Goal: Task Accomplishment & Management: Manage account settings

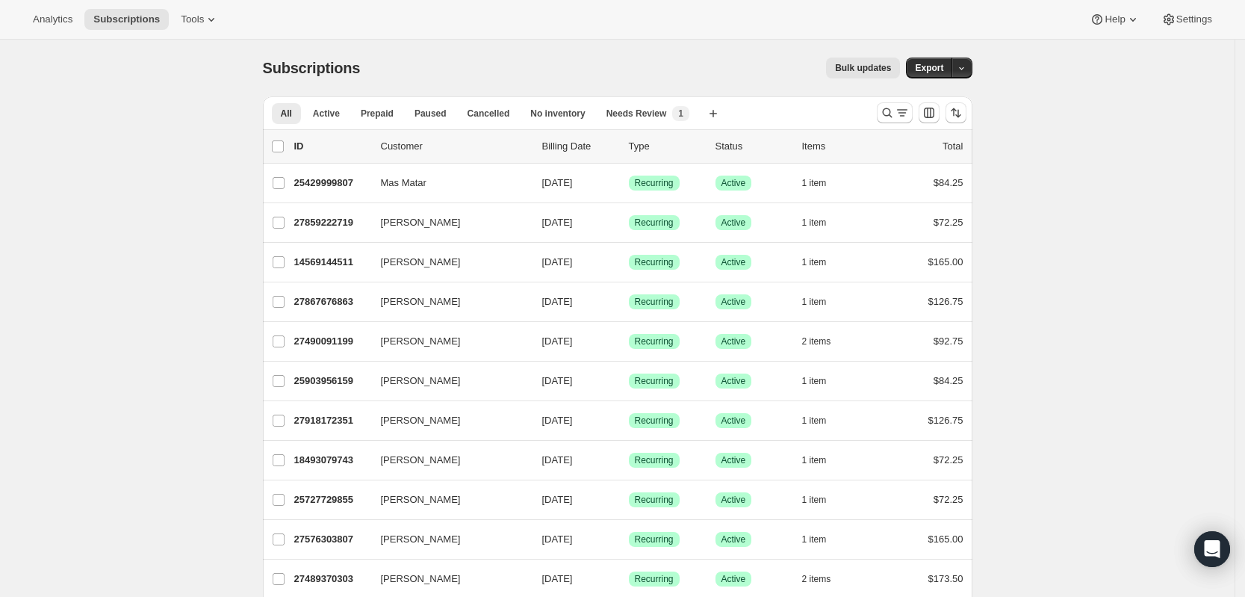
click at [892, 114] on icon "Search and filter results" at bounding box center [887, 112] width 15 height 15
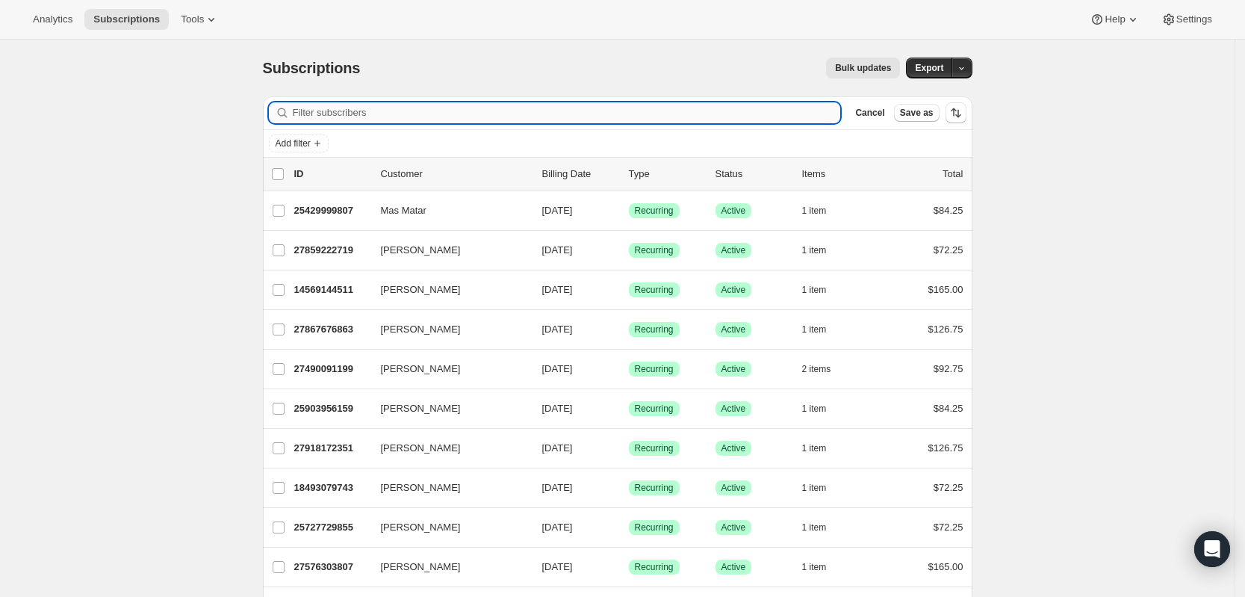
click at [552, 114] on input "Filter subscribers" at bounding box center [567, 112] width 548 height 21
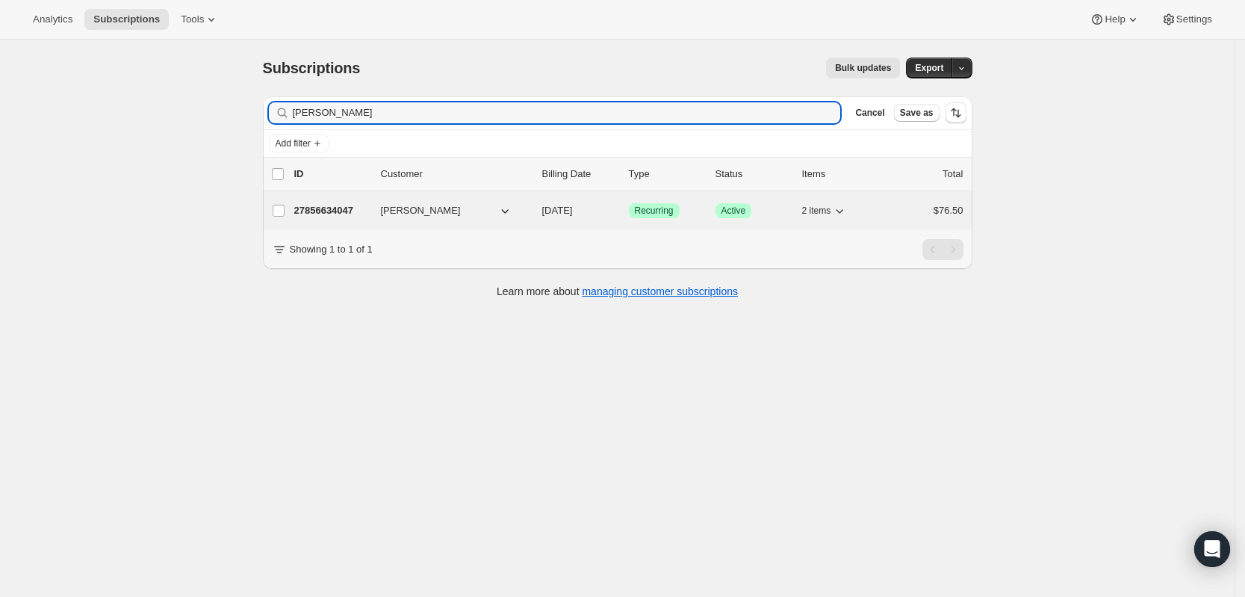
type input "[PERSON_NAME]"
click at [323, 207] on p "27856634047" at bounding box center [331, 210] width 75 height 15
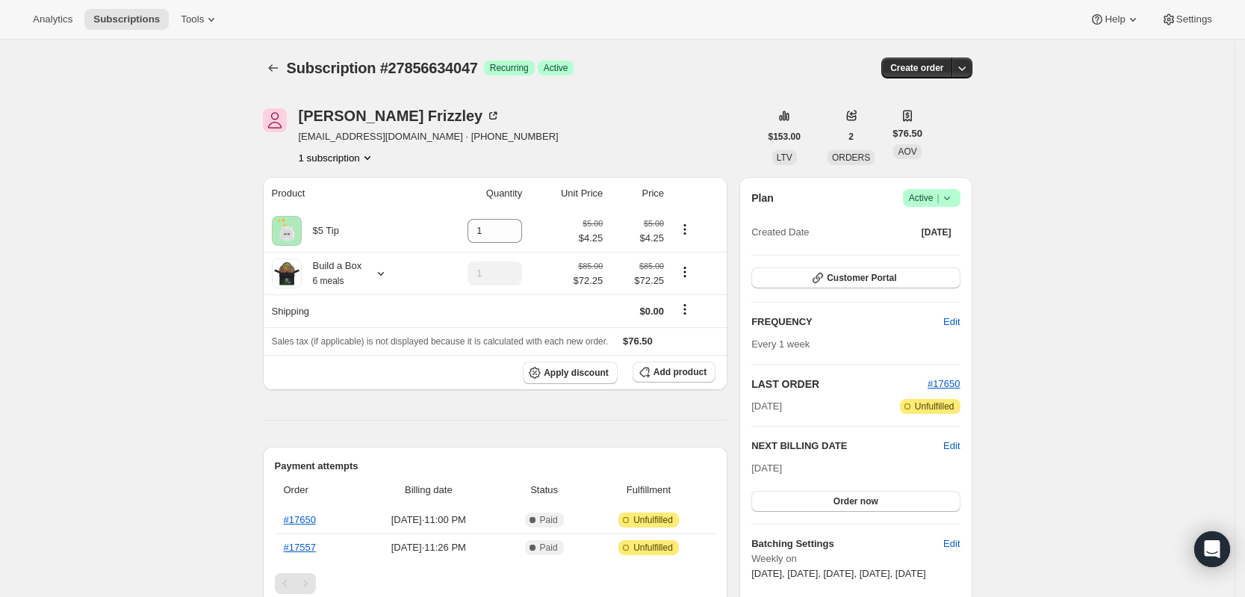
click at [667, 118] on div "[PERSON_NAME] [EMAIL_ADDRESS][DOMAIN_NAME] · [PHONE_NUMBER] 1 subscription" at bounding box center [511, 136] width 497 height 57
click at [950, 198] on icon at bounding box center [947, 198] width 6 height 4
click at [931, 223] on span "Pause subscription" at bounding box center [930, 227] width 82 height 11
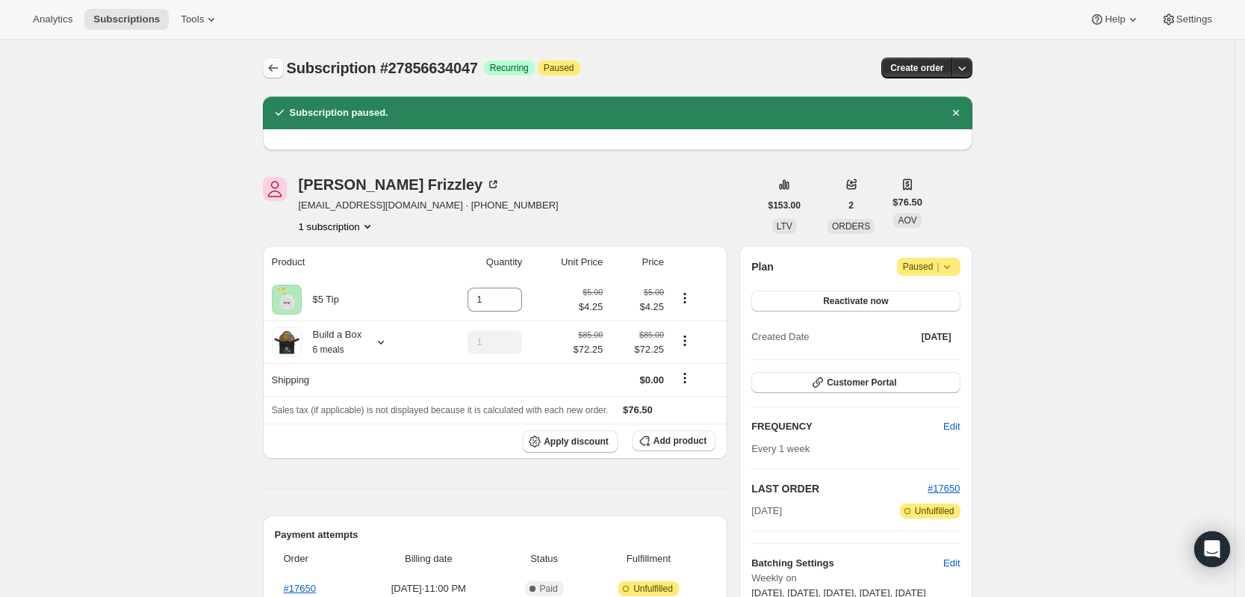
click at [279, 61] on icon "Subscriptions" at bounding box center [273, 68] width 15 height 15
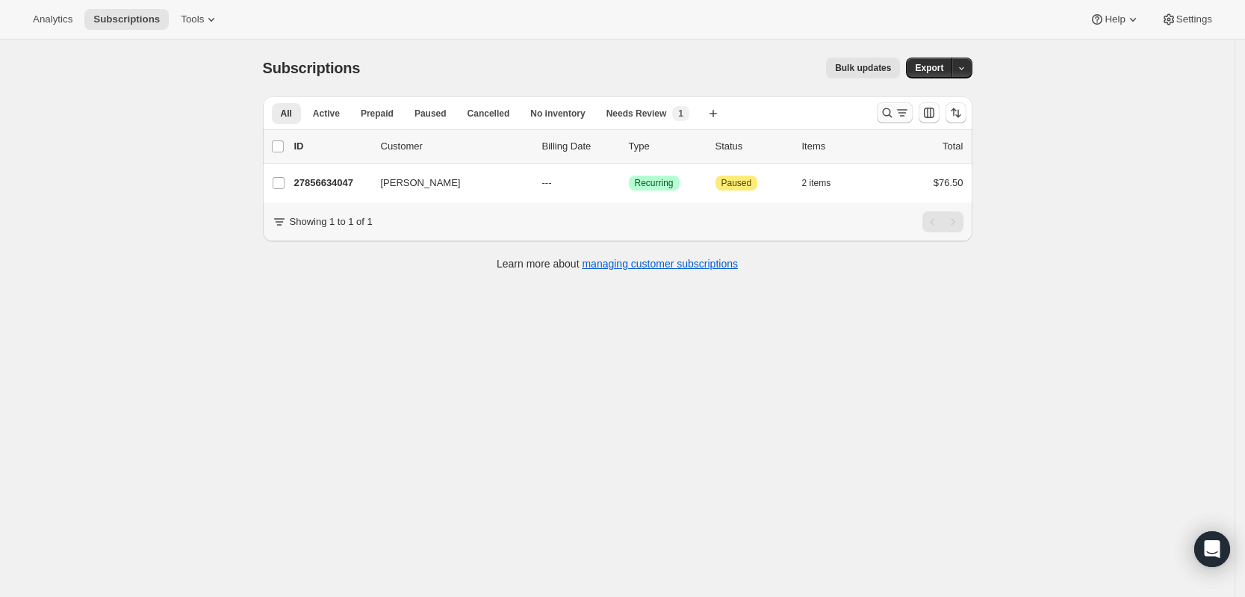
click at [888, 115] on icon "Search and filter results" at bounding box center [887, 112] width 15 height 15
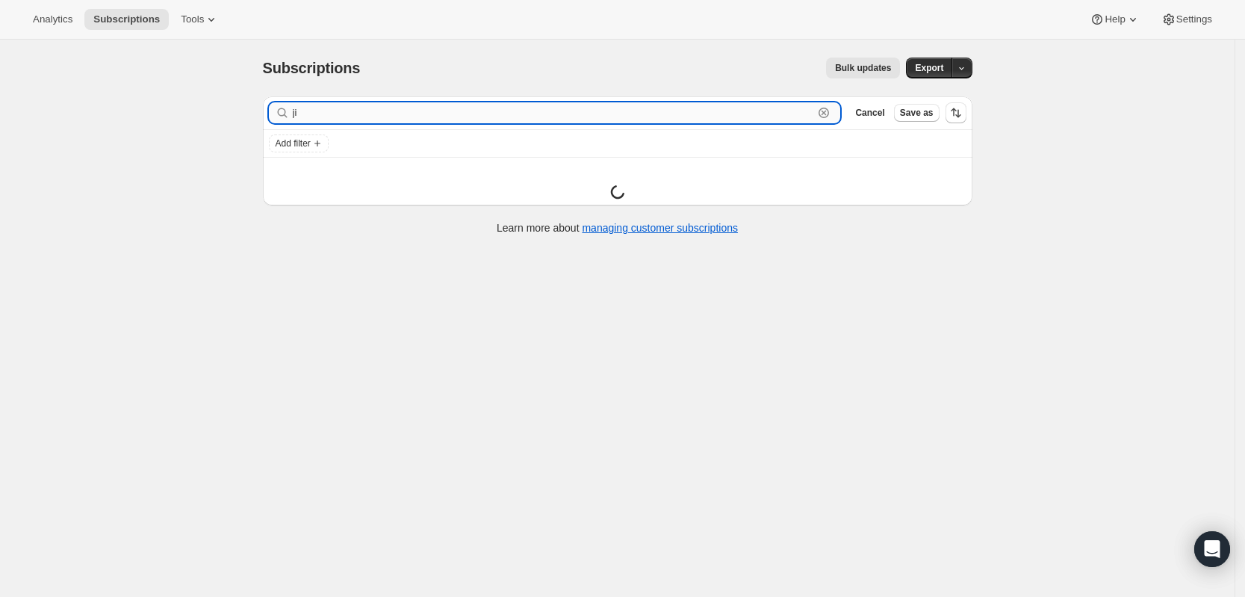
type input "j"
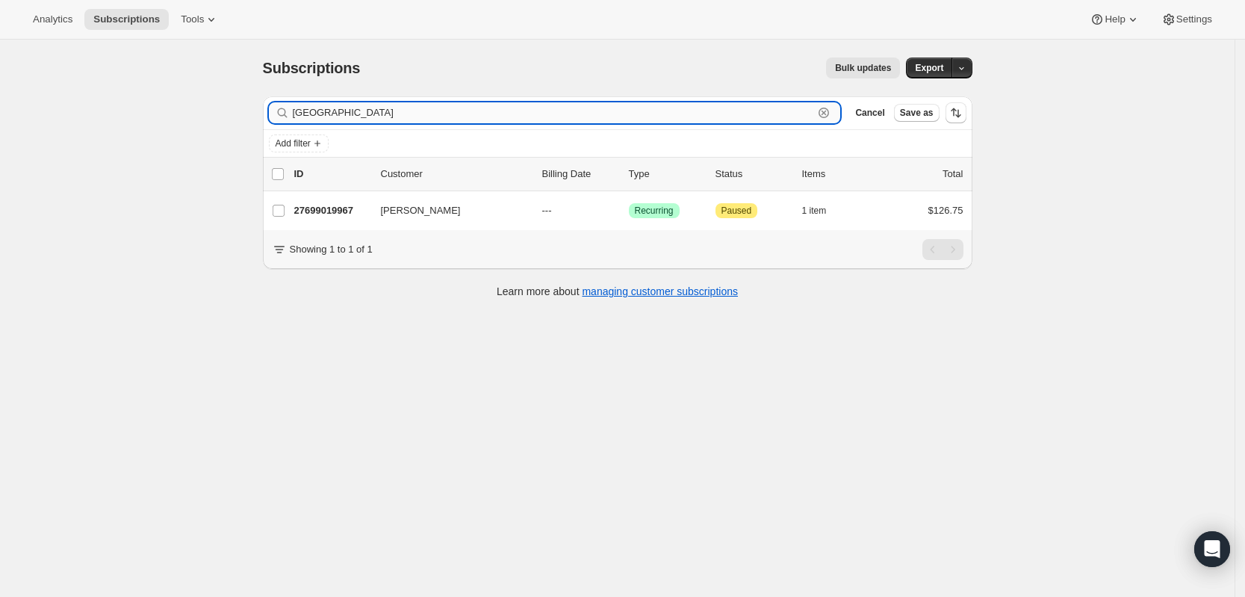
click at [316, 106] on input "[GEOGRAPHIC_DATA]" at bounding box center [553, 112] width 521 height 21
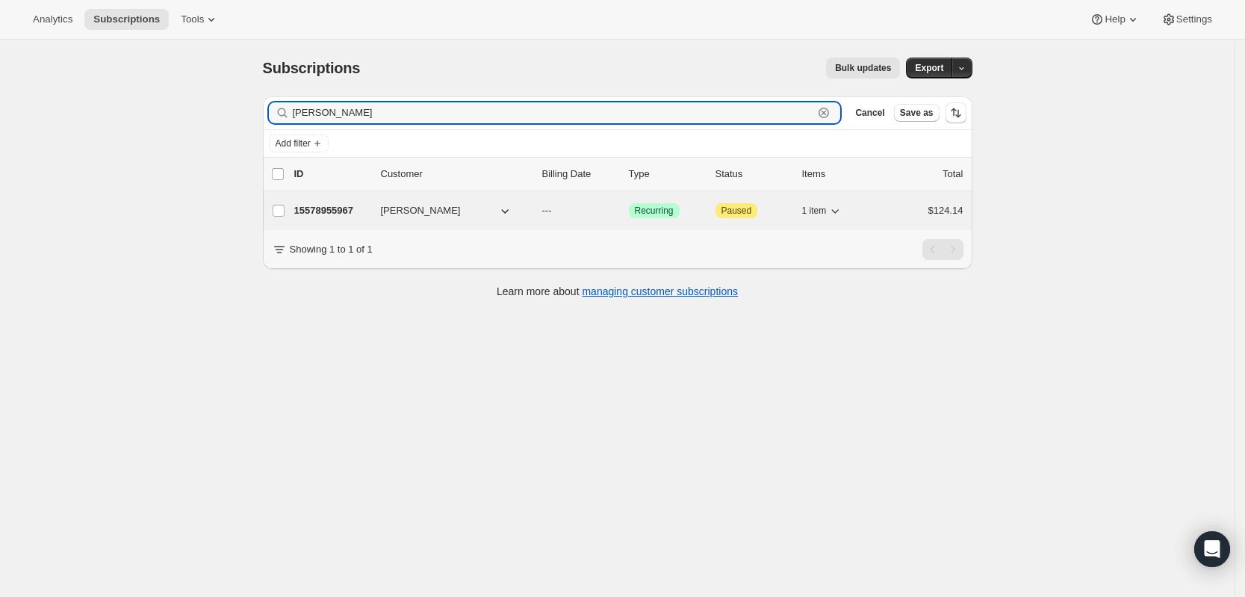
type input "[PERSON_NAME]"
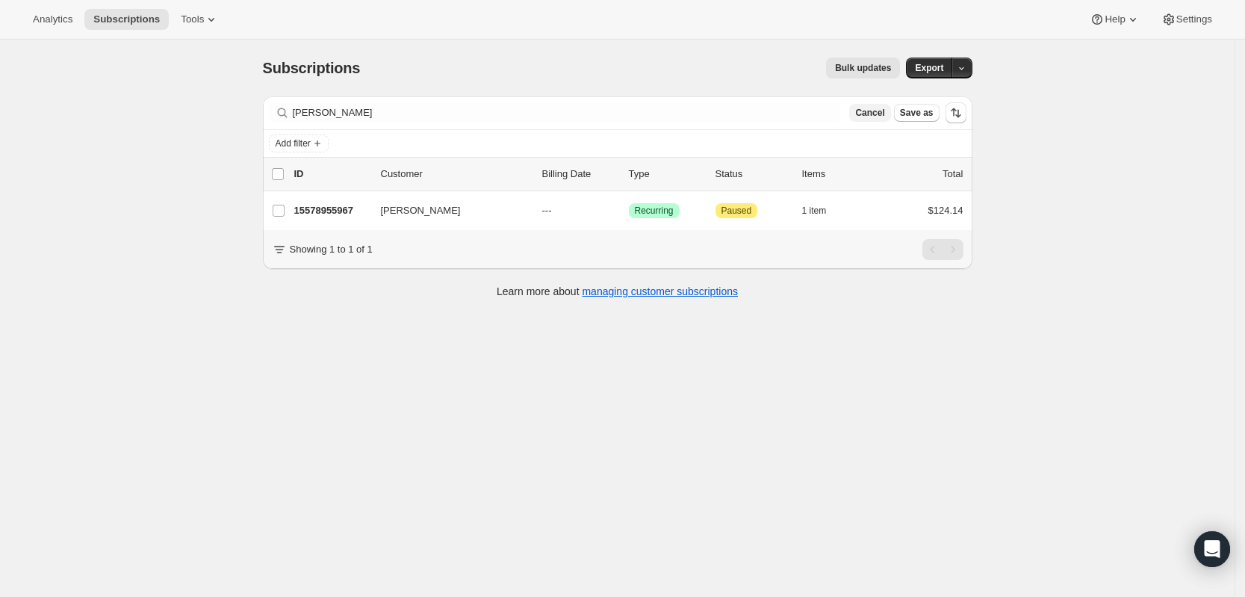
click at [876, 111] on span "Cancel" at bounding box center [869, 113] width 29 height 12
